Goal: Information Seeking & Learning: Find specific fact

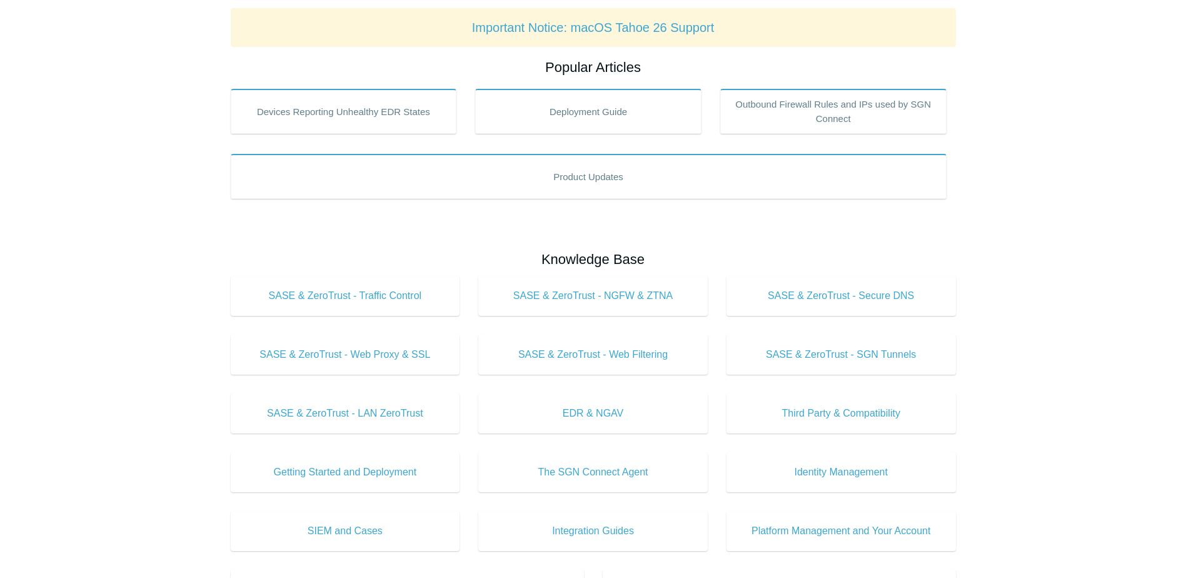
scroll to position [188, 0]
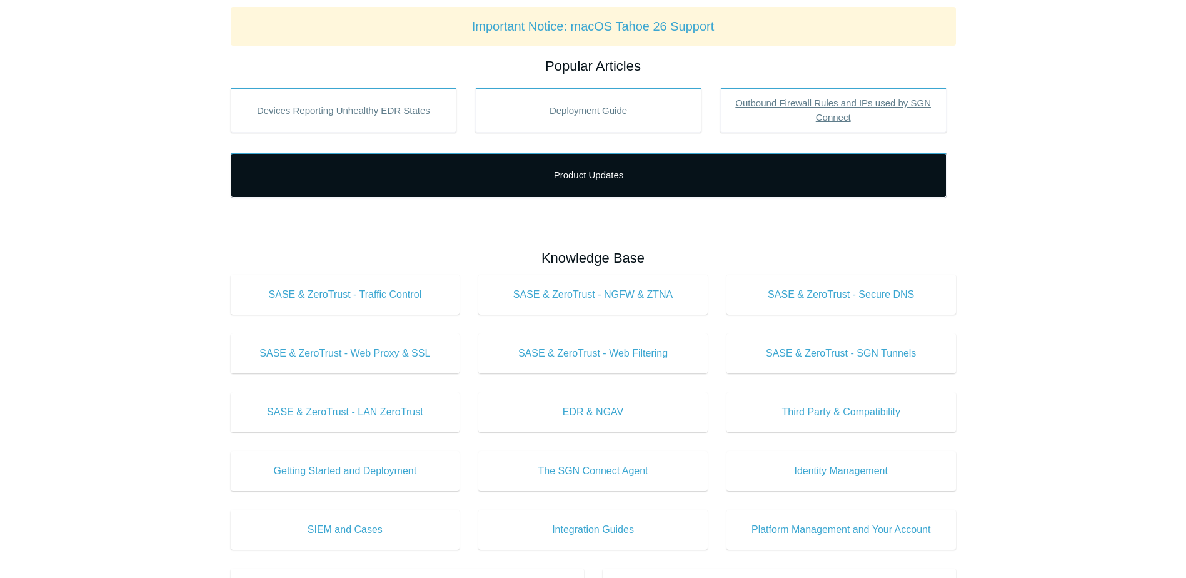
drag, startPoint x: 800, startPoint y: 101, endPoint x: 708, endPoint y: 182, distance: 123.1
click at [800, 101] on link "Outbound Firewall Rules and IPs used by SGN Connect" at bounding box center [833, 110] width 226 height 45
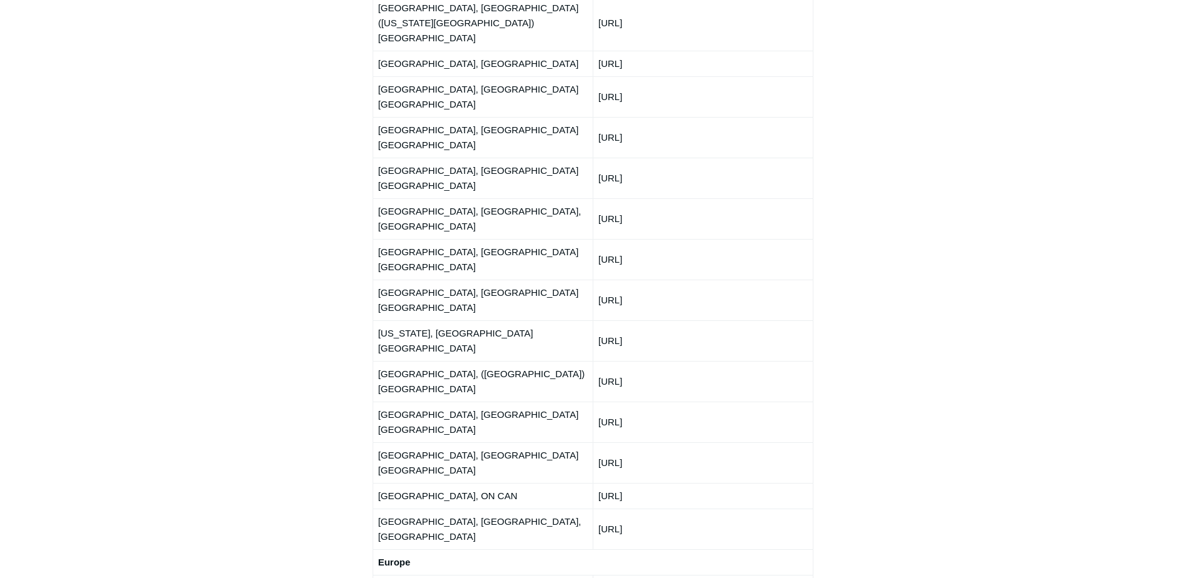
scroll to position [1563, 0]
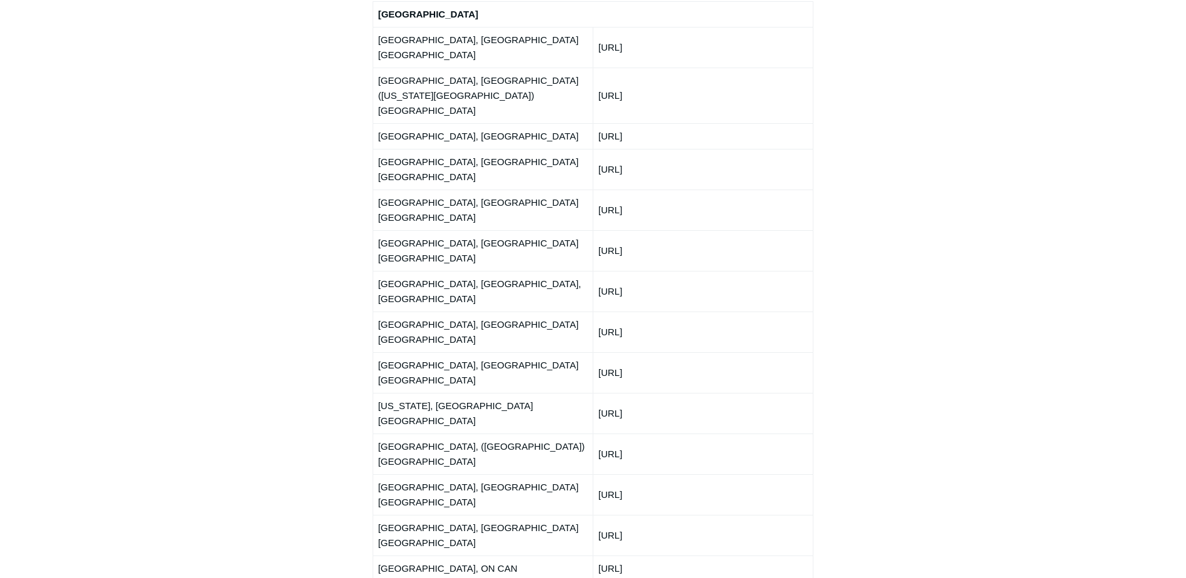
drag, startPoint x: 683, startPoint y: 240, endPoint x: 379, endPoint y: 245, distance: 303.8
click at [379, 393] on tr "New York, NY USA 150.252.243.0/24" at bounding box center [593, 413] width 441 height 41
copy tr "New York, NY USA 150.252.243.0/24"
click at [191, 256] on main "Todyl Support Center Getting Started and Deployment Getting Started Articles in…" at bounding box center [593, 166] width 1186 height 3369
drag, startPoint x: 683, startPoint y: 218, endPoint x: 378, endPoint y: 220, distance: 305.0
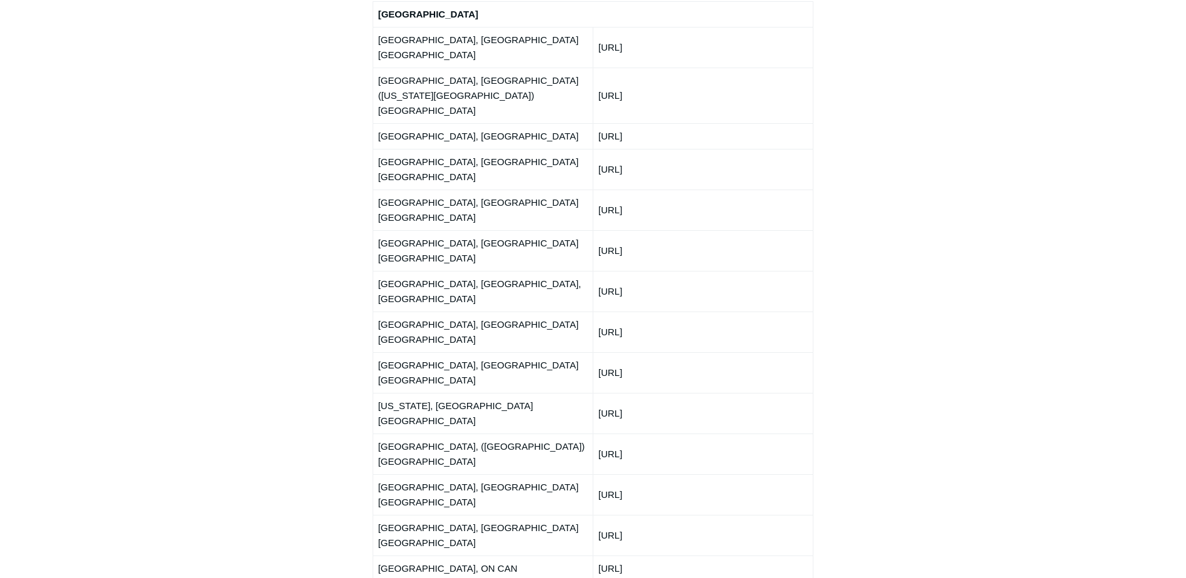
click at [378, 352] on tr "Miami, FL USA 150.252.245.0/24" at bounding box center [593, 372] width 441 height 41
copy tr "Miami, FL USA 150.252.245.0/24"
click at [160, 285] on main "Todyl Support Center Getting Started and Deployment Getting Started Articles in…" at bounding box center [593, 166] width 1186 height 3369
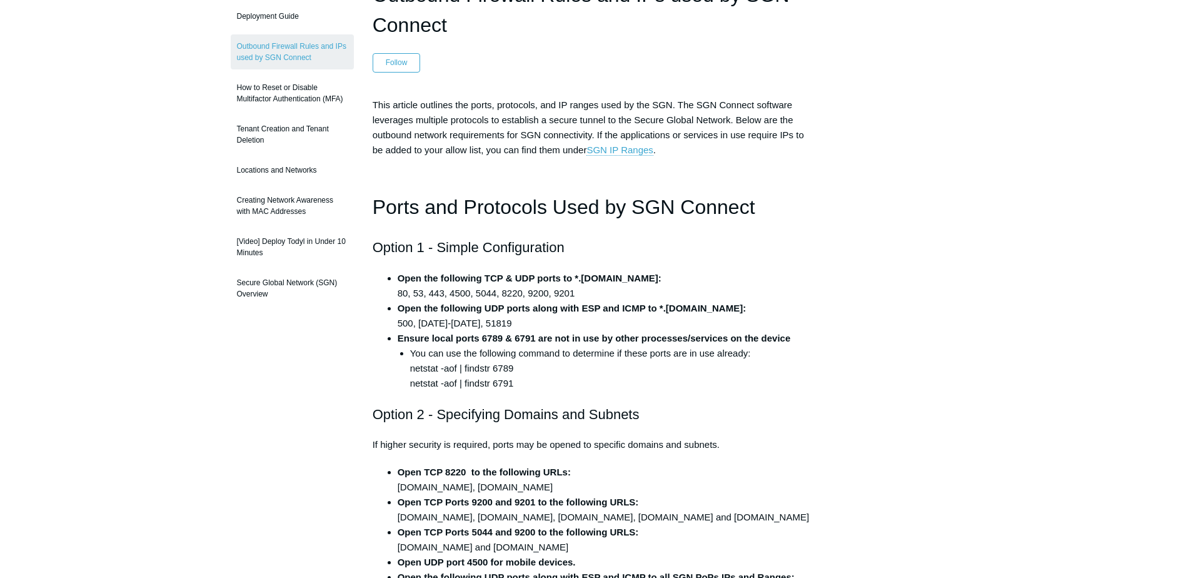
scroll to position [63, 0]
